Goal: Check status: Check status

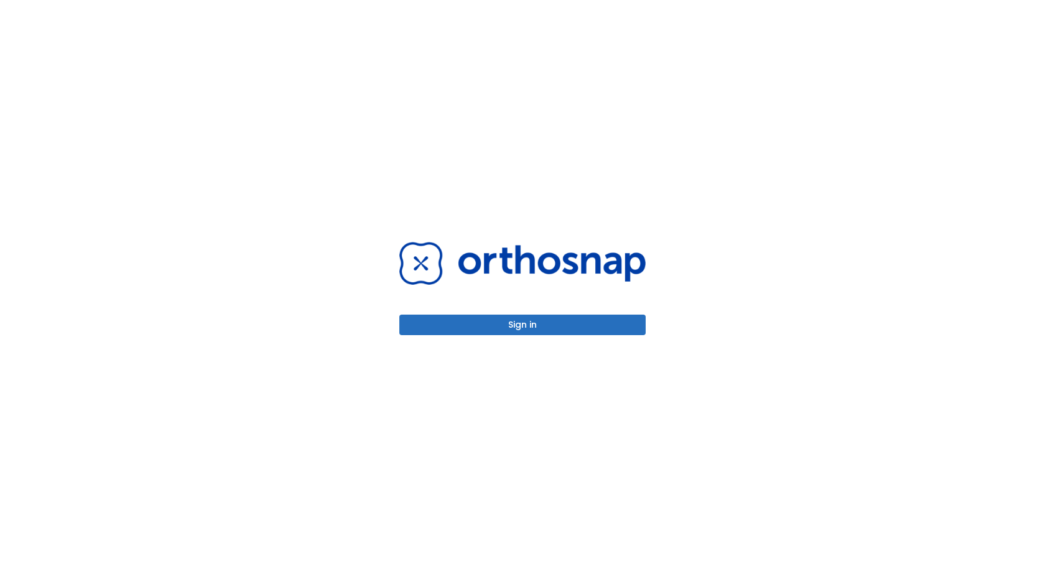
click at [496, 322] on button "Sign in" at bounding box center [522, 325] width 246 height 21
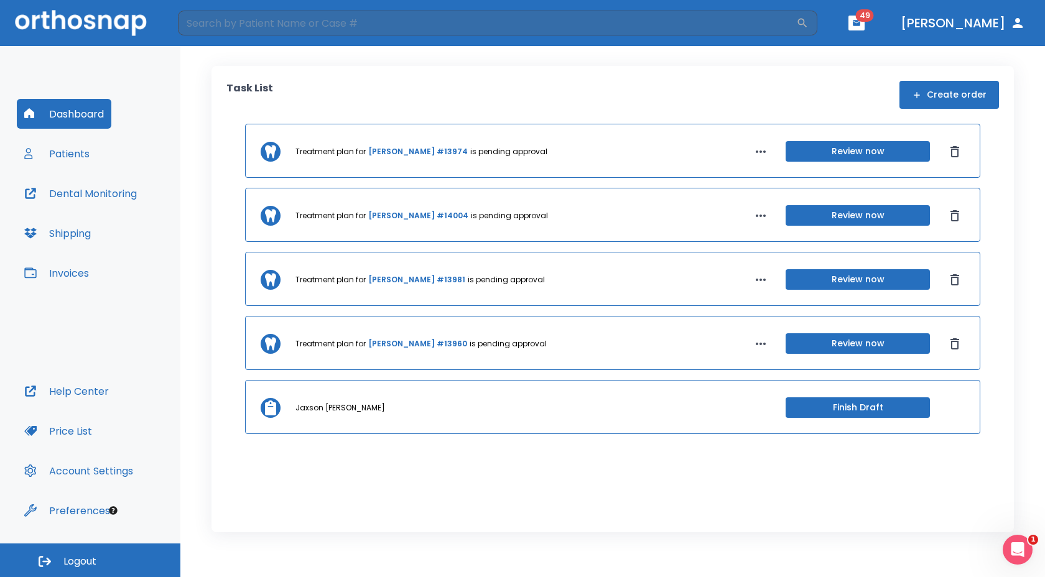
click at [470, 345] on p "is pending approval" at bounding box center [508, 343] width 77 height 11
click at [391, 341] on link "[PERSON_NAME] #13960" at bounding box center [417, 343] width 99 height 11
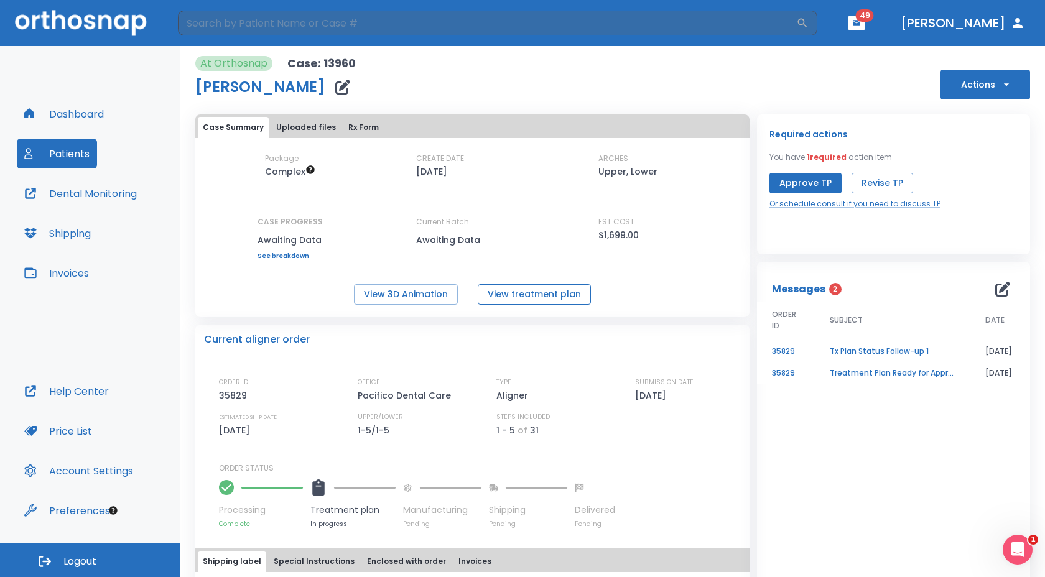
click at [506, 291] on button "View treatment plan" at bounding box center [534, 294] width 113 height 21
click at [396, 292] on button "View 3D Animation" at bounding box center [406, 294] width 104 height 21
click at [506, 293] on button "View treatment plan" at bounding box center [534, 294] width 113 height 21
